Goal: Task Accomplishment & Management: Use online tool/utility

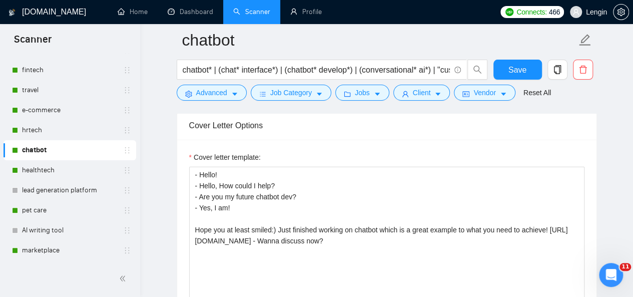
scroll to position [1, 0]
click at [43, 103] on link "e-commerce" at bounding box center [69, 110] width 95 height 20
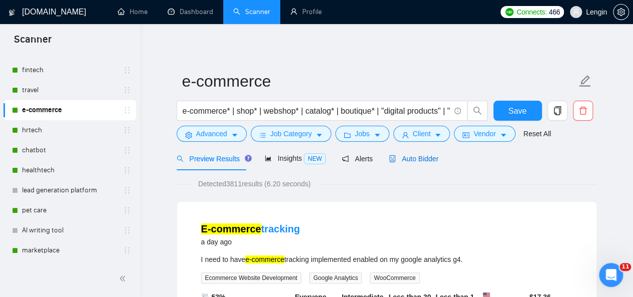
click at [414, 157] on span "Auto Bidder" at bounding box center [414, 159] width 50 height 8
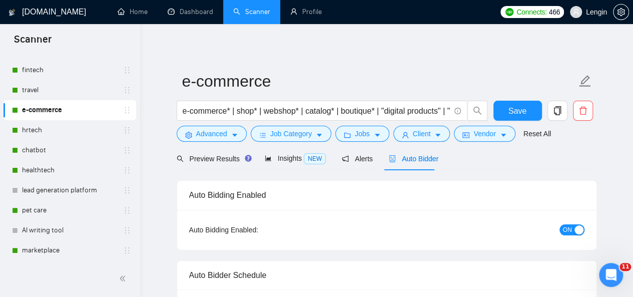
radio input "false"
radio input "true"
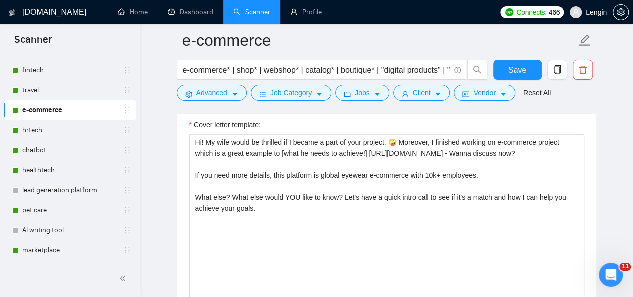
scroll to position [1314, 0]
click at [59, 157] on link "chatbot" at bounding box center [69, 150] width 95 height 20
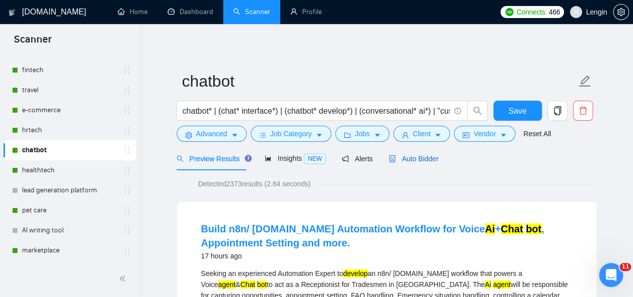
click at [412, 162] on span "Auto Bidder" at bounding box center [414, 159] width 50 height 8
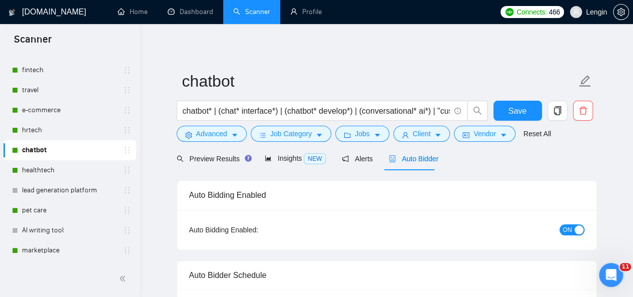
radio input "false"
radio input "true"
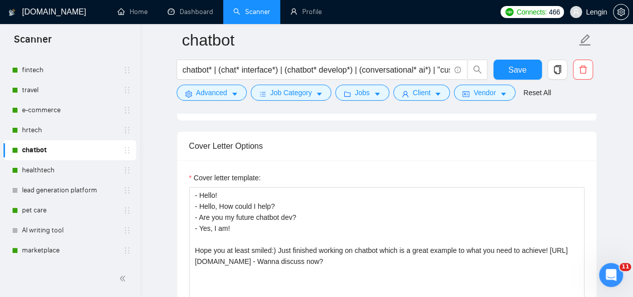
scroll to position [1311, 0]
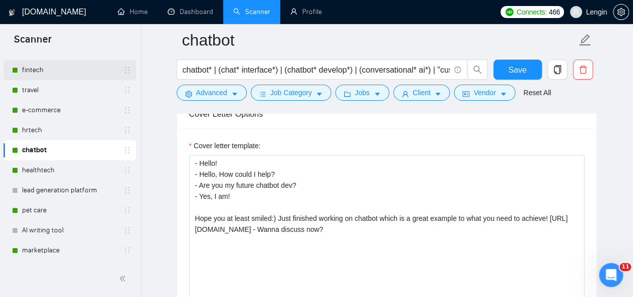
click at [73, 68] on link "fintech" at bounding box center [69, 70] width 95 height 20
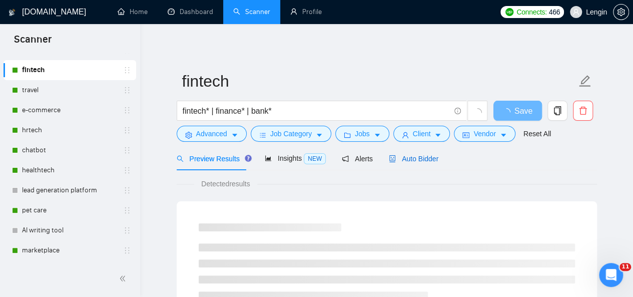
click at [411, 156] on span "Auto Bidder" at bounding box center [414, 159] width 50 height 8
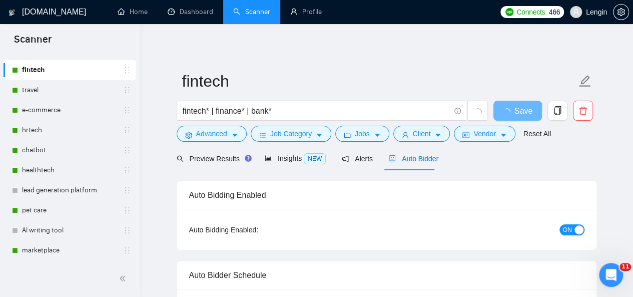
radio input "false"
radio input "true"
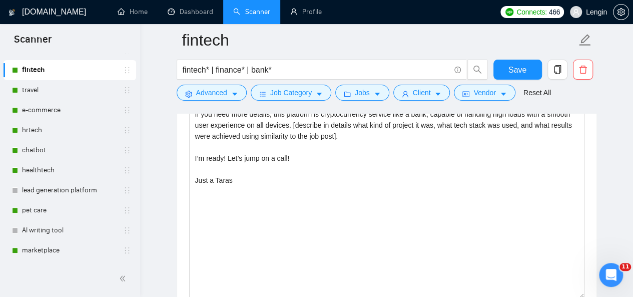
scroll to position [1333, 0]
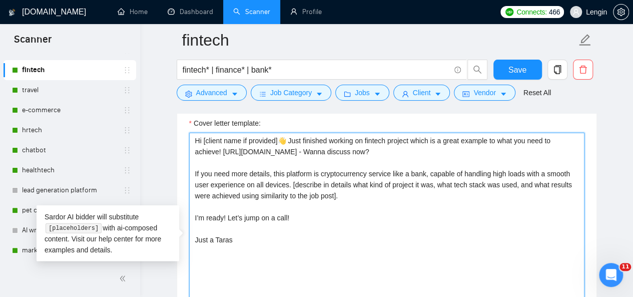
drag, startPoint x: 194, startPoint y: 168, endPoint x: 317, endPoint y: 169, distance: 123.2
click at [317, 169] on textarea "Hi [client name if provided]👋 Just finished working on fintech project which is…" at bounding box center [386, 245] width 395 height 225
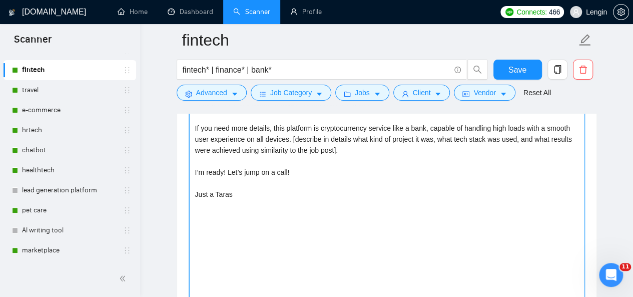
scroll to position [1379, 0]
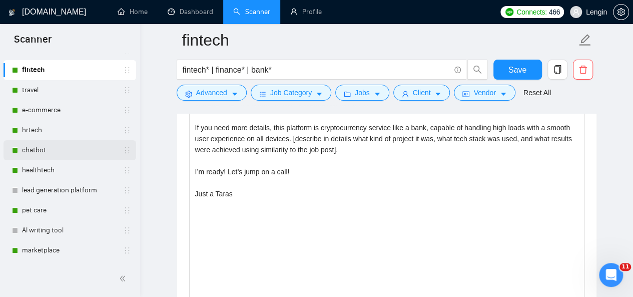
click at [56, 151] on link "chatbot" at bounding box center [69, 150] width 95 height 20
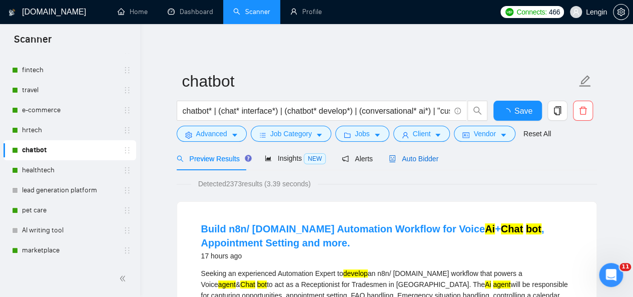
click at [408, 162] on span "Auto Bidder" at bounding box center [414, 159] width 50 height 8
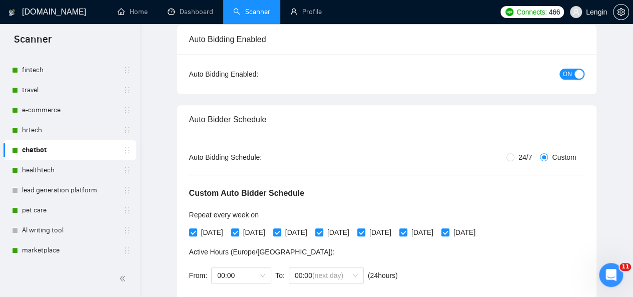
radio input "false"
radio input "true"
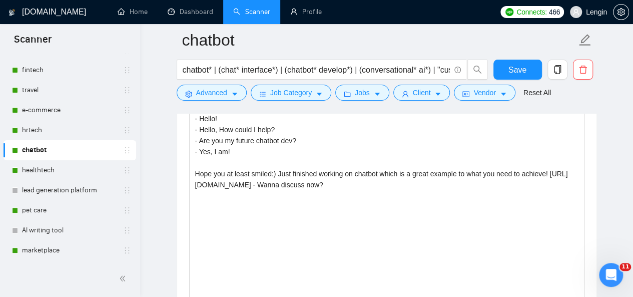
scroll to position [1339, 0]
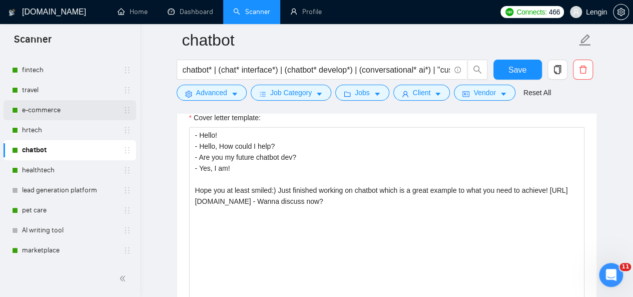
click at [67, 116] on link "e-commerce" at bounding box center [69, 110] width 95 height 20
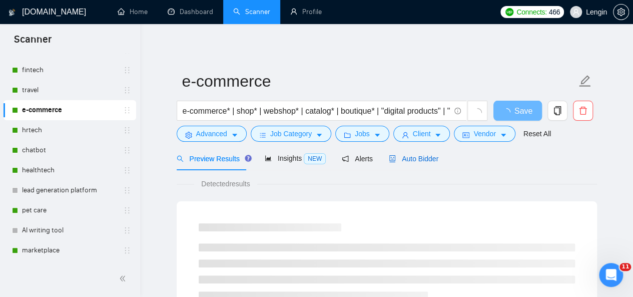
click at [415, 156] on span "Auto Bidder" at bounding box center [414, 159] width 50 height 8
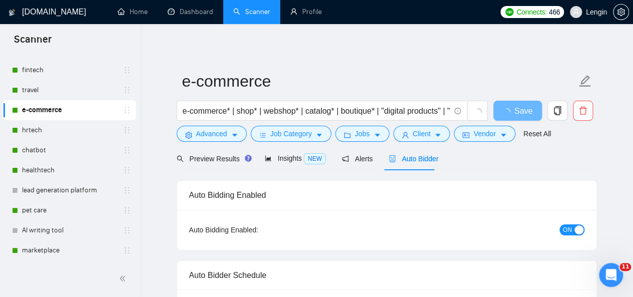
radio input "false"
radio input "true"
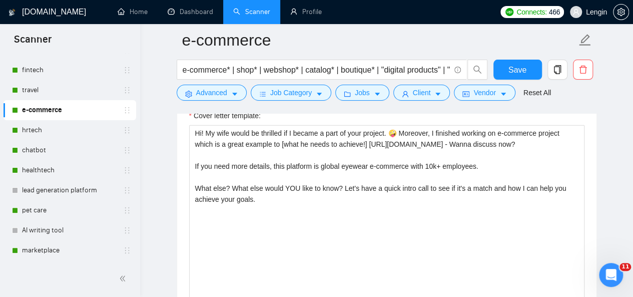
scroll to position [1325, 0]
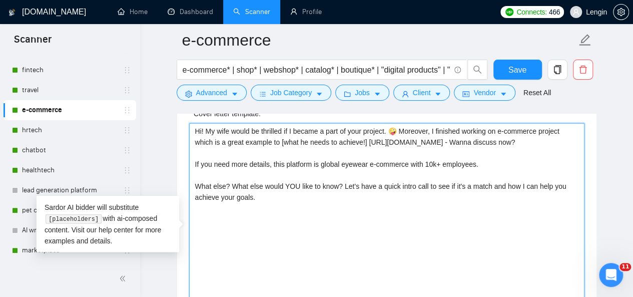
drag, startPoint x: 264, startPoint y: 208, endPoint x: 196, endPoint y: 194, distance: 70.0
click at [196, 194] on textarea "Hi! My wife would be thrilled if I became a part of your project. 🤪 Moreover, I…" at bounding box center [386, 235] width 395 height 225
click at [396, 152] on textarea "Hi! My wife would be thrilled if I became a part of your project. 🤪 Moreover, I…" at bounding box center [386, 235] width 395 height 225
drag, startPoint x: 436, startPoint y: 127, endPoint x: 365, endPoint y: 137, distance: 70.8
click at [365, 137] on textarea "Hi! My wife would be thrilled if I became a part of your project. 🤪 Moreover, I…" at bounding box center [386, 235] width 395 height 225
